Goal: Task Accomplishment & Management: Manage account settings

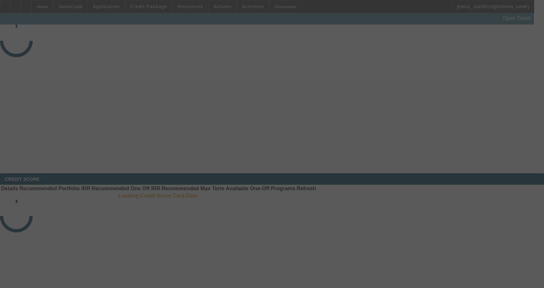
select select "3"
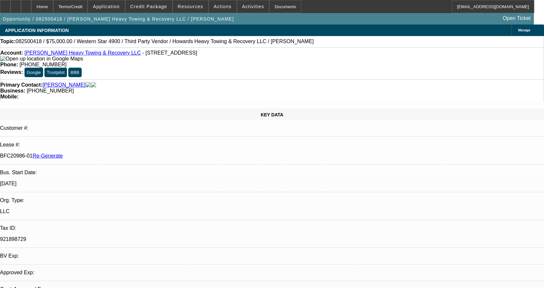
select select "0"
select select "0.1"
select select "1"
select select "2"
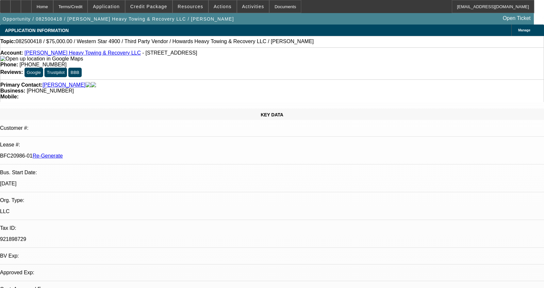
select select "4"
click at [276, 8] on div "Documents" at bounding box center [285, 6] width 32 height 13
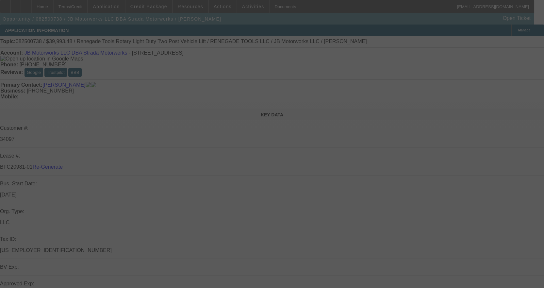
select select "3"
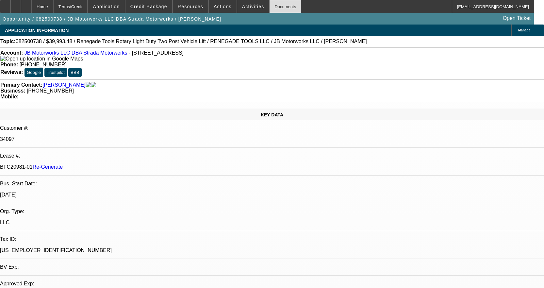
select select "0"
click at [161, 4] on span at bounding box center [148, 7] width 47 height 16
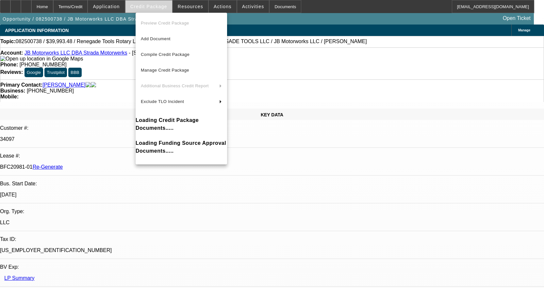
select select "1"
select select "3"
select select "6"
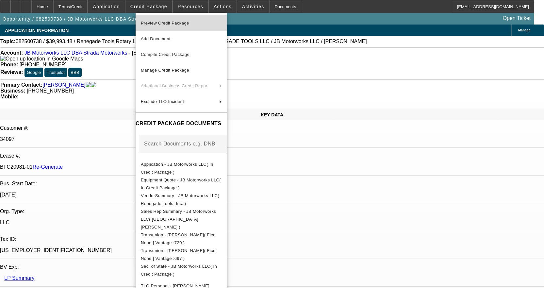
click at [165, 17] on button "Preview Credit Package" at bounding box center [180, 23] width 91 height 16
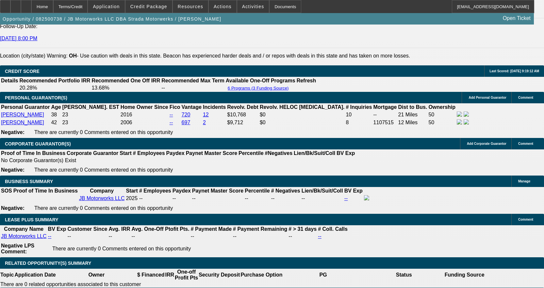
scroll to position [979, 0]
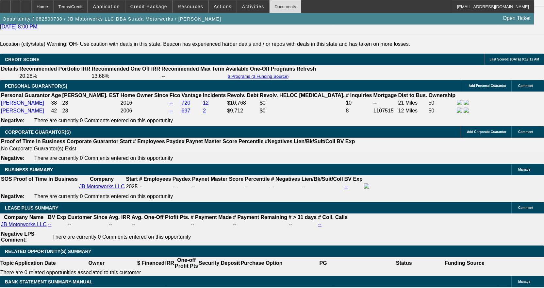
click at [274, 4] on div "Documents" at bounding box center [285, 6] width 32 height 13
click at [272, 15] on div "Opportunity / 082500738 / JB Motorworks LLC DBA Strada Motorwerks / Napper, Jac…" at bounding box center [266, 18] width 533 height 11
click at [275, 7] on div "Documents" at bounding box center [285, 6] width 32 height 13
click at [217, 8] on span "Actions" at bounding box center [223, 6] width 18 height 5
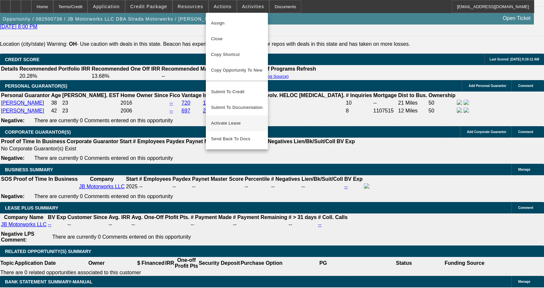
click at [233, 119] on span "Activate Lease" at bounding box center [237, 123] width 52 height 8
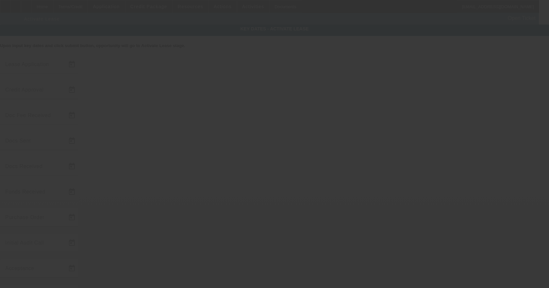
type input "8/27/2025"
type input "9/2/2025"
type input "9/8/2025"
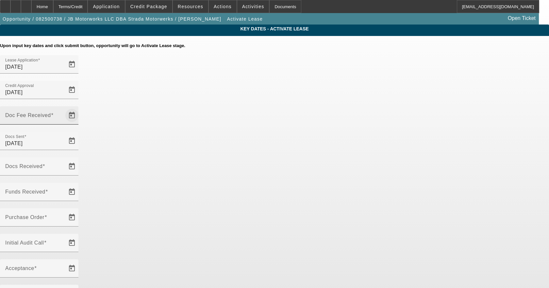
click at [80, 107] on span "Open calendar" at bounding box center [72, 115] width 16 height 16
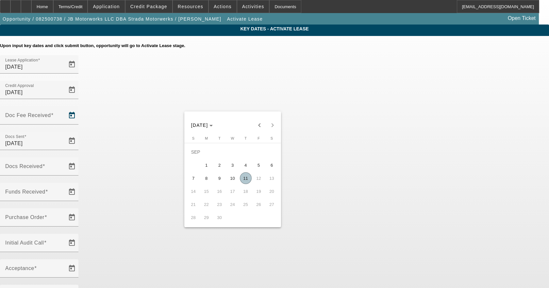
click at [246, 180] on span "11" at bounding box center [246, 178] width 12 height 12
type input "9/11/2025"
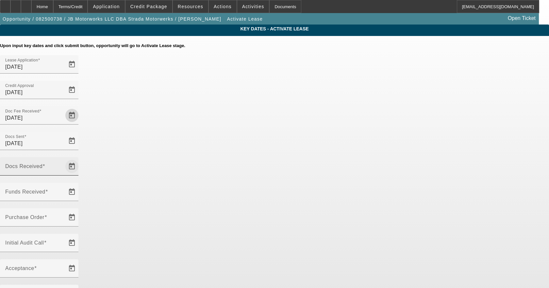
click at [80, 158] on span "Open calendar" at bounding box center [72, 166] width 16 height 16
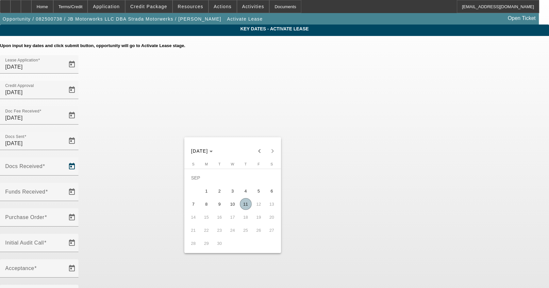
click at [245, 204] on span "11" at bounding box center [246, 204] width 12 height 12
type input "9/11/2025"
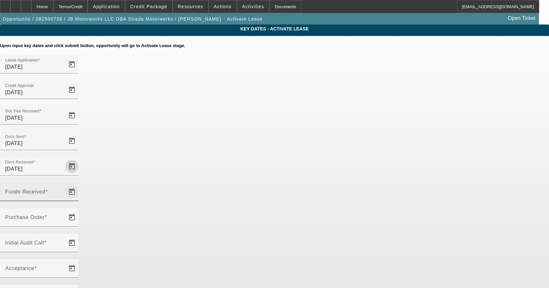
click at [80, 184] on span "Open calendar" at bounding box center [72, 192] width 16 height 16
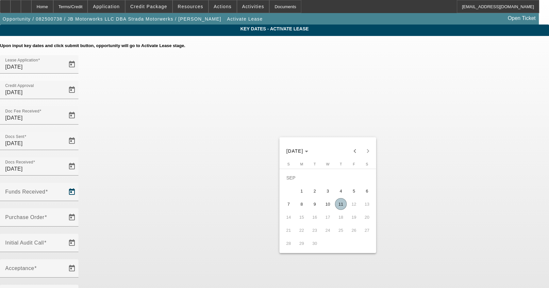
click at [342, 205] on span "11" at bounding box center [341, 204] width 12 height 12
type input "9/11/2025"
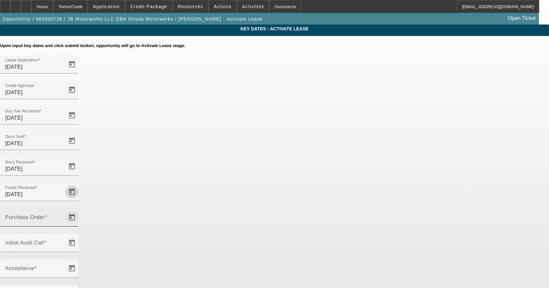
click at [80, 209] on span "Open calendar" at bounding box center [72, 217] width 16 height 16
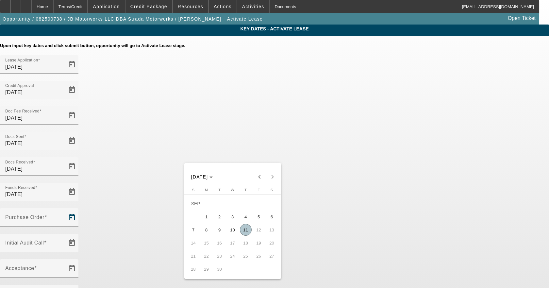
click at [246, 230] on span "11" at bounding box center [246, 230] width 12 height 12
type input "9/11/2025"
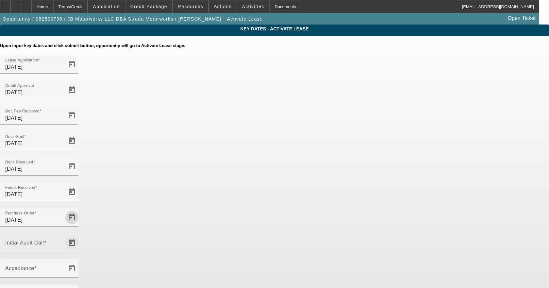
click at [80, 235] on span "Open calendar" at bounding box center [72, 243] width 16 height 16
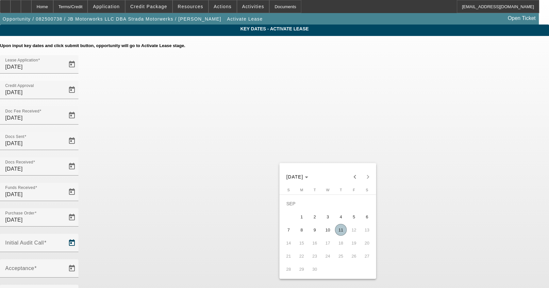
click at [343, 228] on span "11" at bounding box center [341, 230] width 12 height 12
type input "9/11/2025"
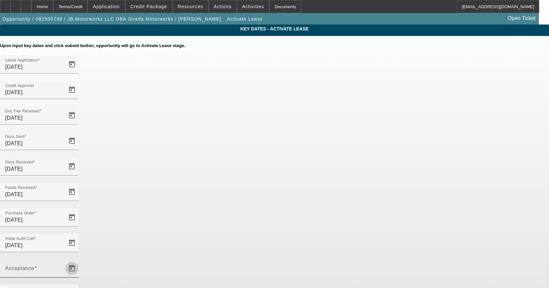
click at [80, 260] on span "Open calendar" at bounding box center [72, 268] width 16 height 16
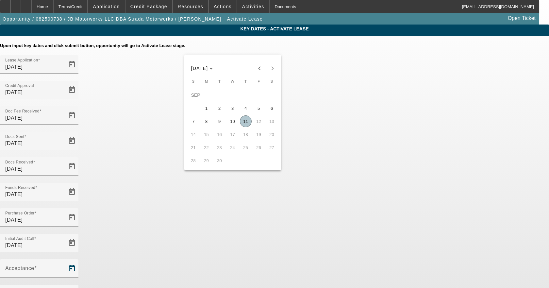
click at [247, 127] on span "11" at bounding box center [246, 121] width 12 height 12
type input "9/11/2025"
type input "10/1/2025"
type input "11/1/2025"
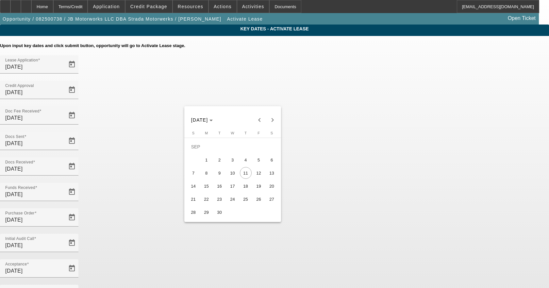
click at [208, 186] on span "15" at bounding box center [206, 186] width 12 height 12
type input "9/15/2025"
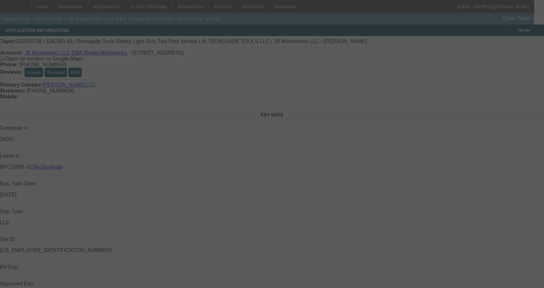
select select "4"
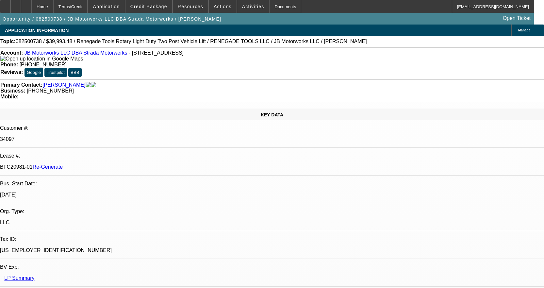
select select "0"
select select "3"
select select "0"
select select "6"
click at [161, 7] on span "Credit Package" at bounding box center [148, 6] width 37 height 5
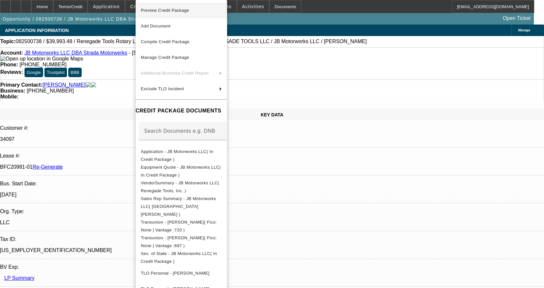
click at [165, 9] on span "Preview Credit Package" at bounding box center [165, 10] width 48 height 5
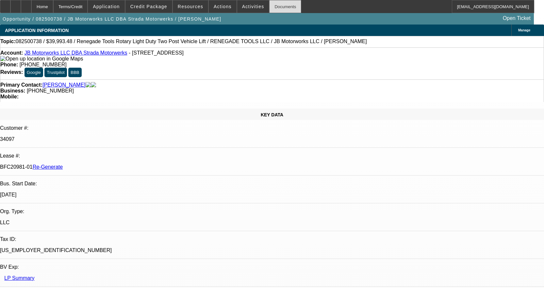
click at [278, 8] on div "Documents" at bounding box center [285, 6] width 32 height 13
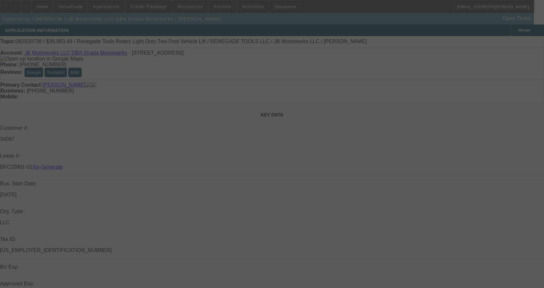
select select "4"
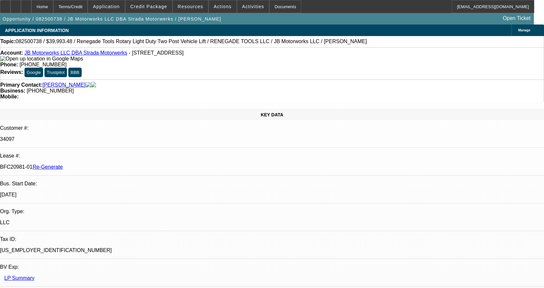
select select "0"
select select "3"
select select "0"
select select "6"
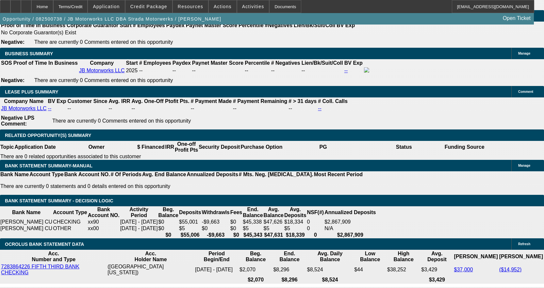
scroll to position [1110, 0]
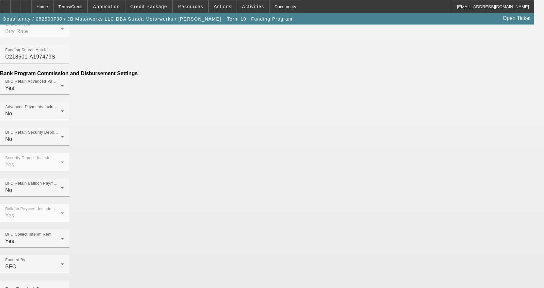
scroll to position [392, 0]
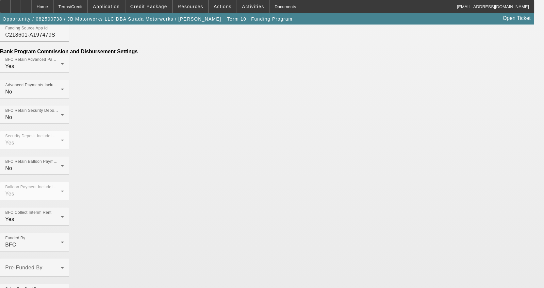
scroll to position [411, 0]
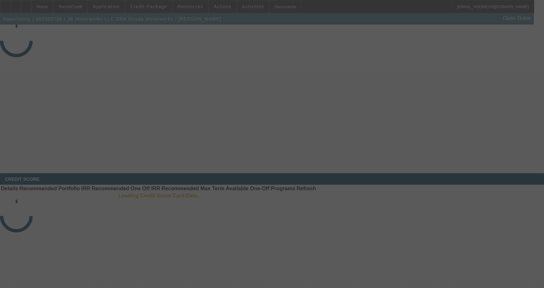
select select "4"
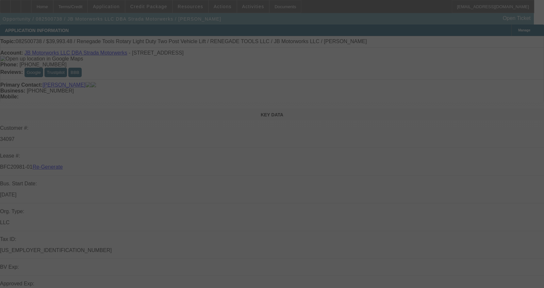
select select "0"
select select "3"
select select "0"
select select "6"
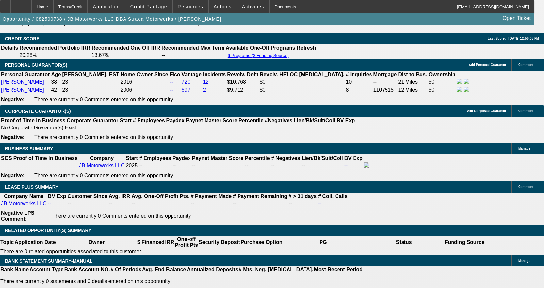
scroll to position [1012, 0]
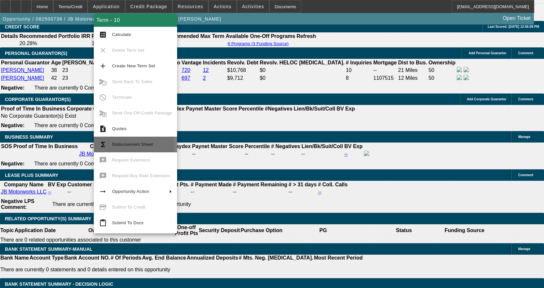
click at [118, 146] on span "Disbursement Sheet" at bounding box center [132, 144] width 41 height 5
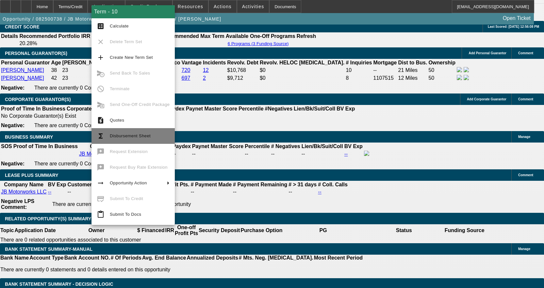
click at [136, 134] on span "Disbursement Sheet" at bounding box center [130, 135] width 41 height 5
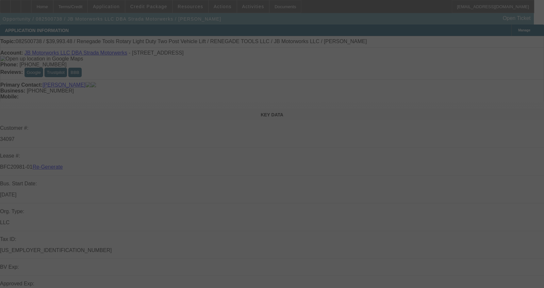
select select "4"
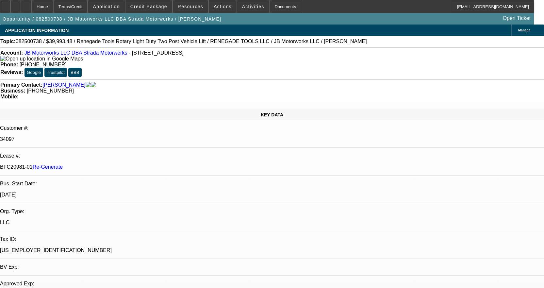
select select "0"
select select "3"
select select "0"
select select "6"
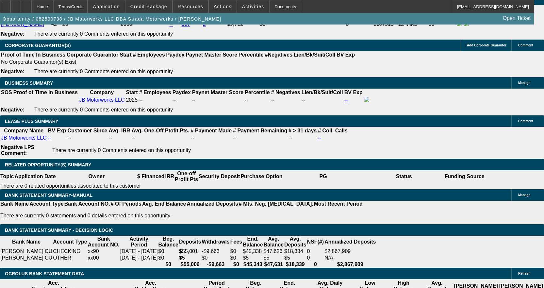
scroll to position [1077, 0]
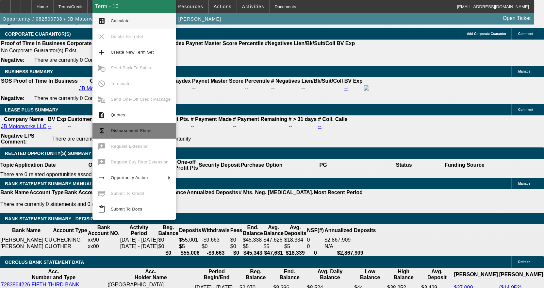
click at [124, 135] on button "functions Disbursement Sheet" at bounding box center [133, 131] width 83 height 16
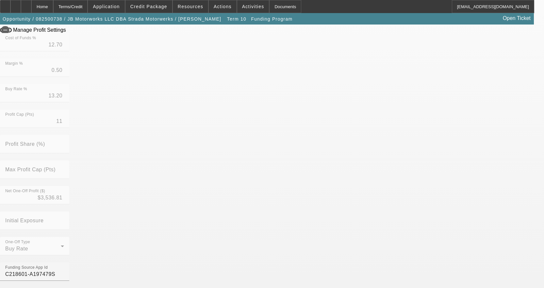
scroll to position [213, 0]
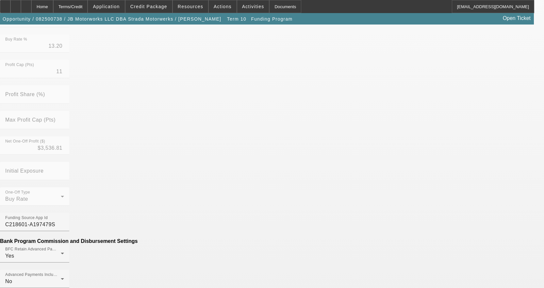
type input "($989.65)"
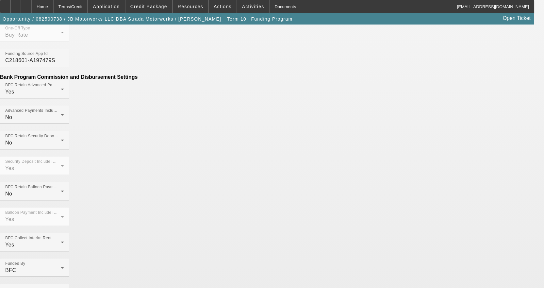
scroll to position [437, 0]
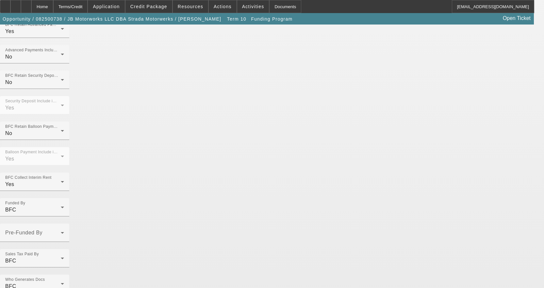
type input "Per-Diem"
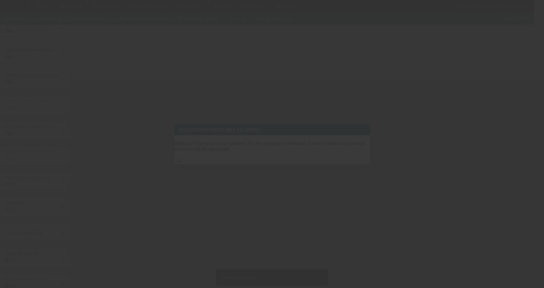
scroll to position [0, 0]
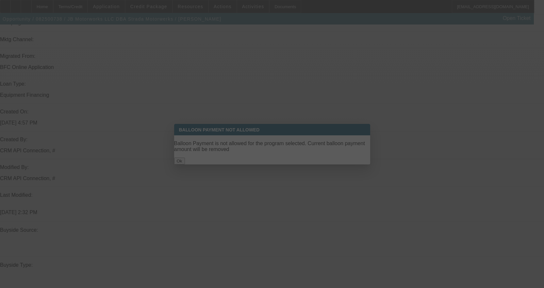
select select "4"
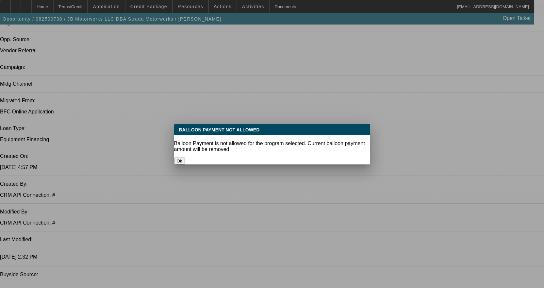
select select "0"
select select "3"
select select "0"
select select "6"
click at [185, 157] on button "Ok" at bounding box center [179, 160] width 11 height 7
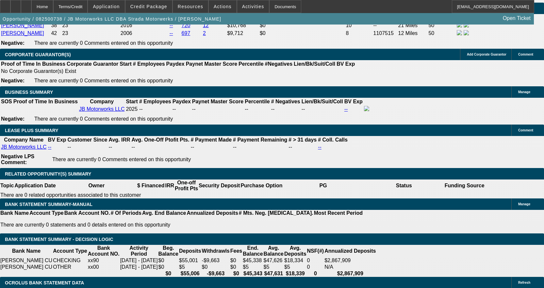
scroll to position [1123, 0]
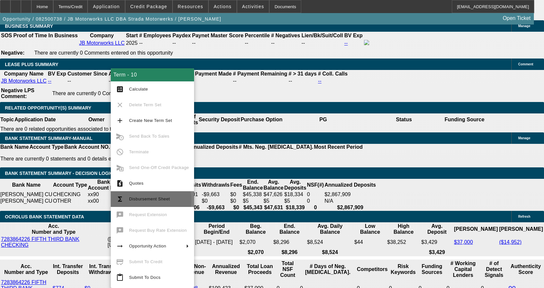
click at [143, 200] on span "Disbursement Sheet" at bounding box center [149, 198] width 41 height 5
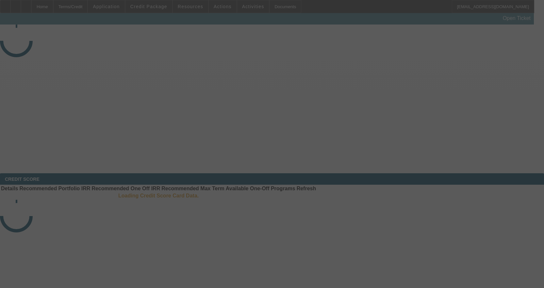
select select "3"
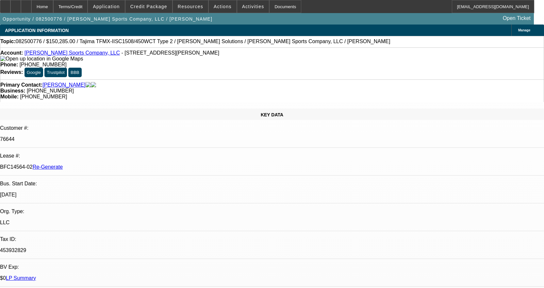
select select "0"
select select "2"
select select "0"
select select "2"
